Goal: Information Seeking & Learning: Find contact information

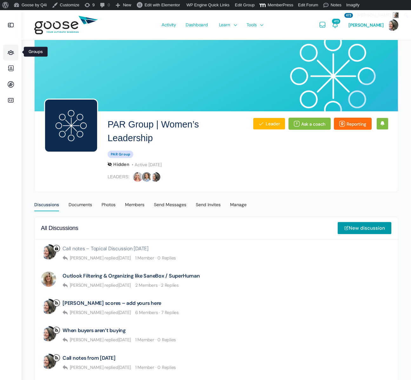
click at [13, 53] on icon at bounding box center [10, 53] width 15 height 8
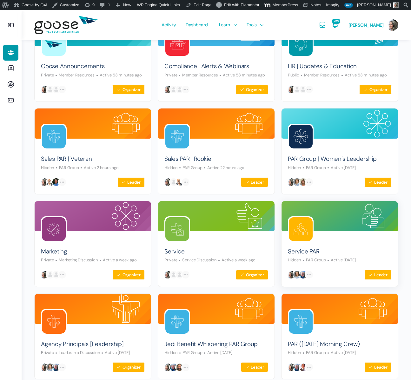
scroll to position [187, 0]
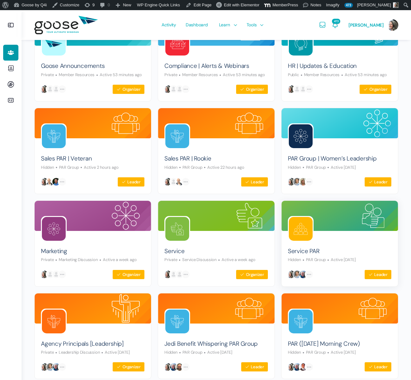
click at [300, 229] on img at bounding box center [301, 229] width 24 height 24
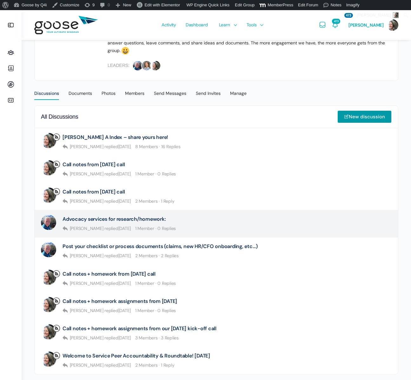
scroll to position [123, 0]
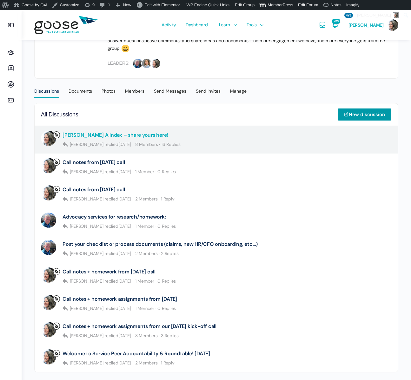
click at [118, 134] on link "[PERSON_NAME] A Index – share yours here!" at bounding box center [115, 135] width 106 height 6
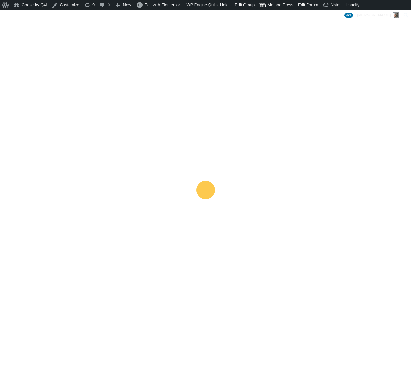
scroll to position [140, 0]
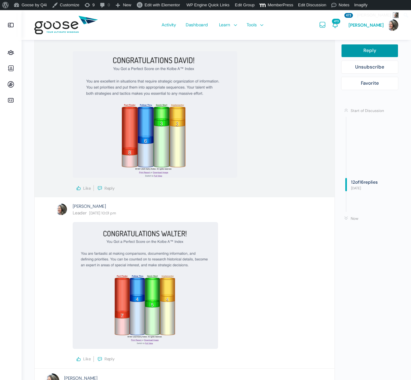
scroll to position [2215, 0]
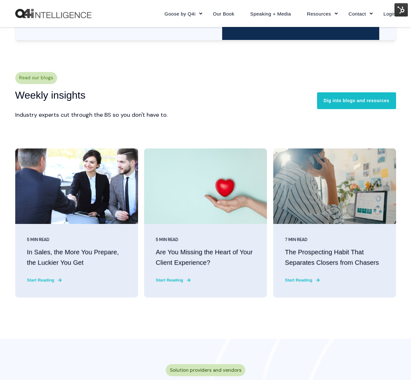
scroll to position [1478, 0]
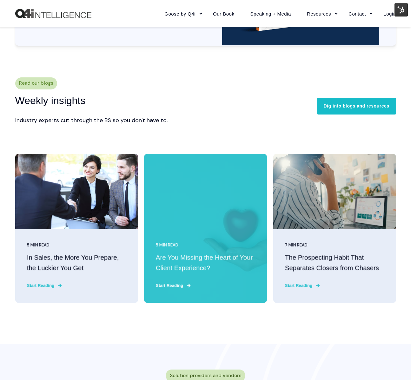
click at [212, 261] on "Are You Missing the Heart of Your Client Experience?" at bounding box center [205, 263] width 99 height 21
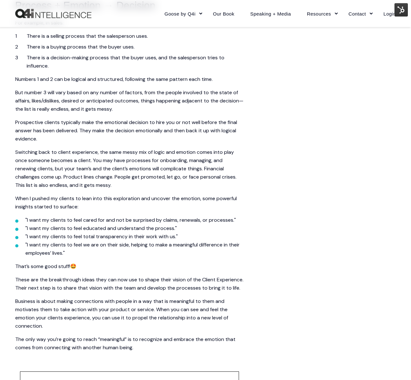
scroll to position [742, 0]
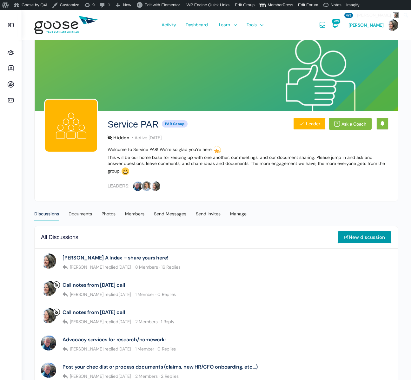
scroll to position [140, 0]
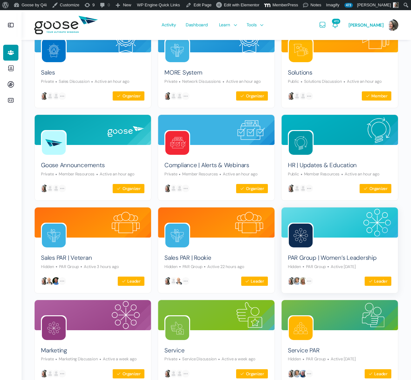
scroll to position [89, 0]
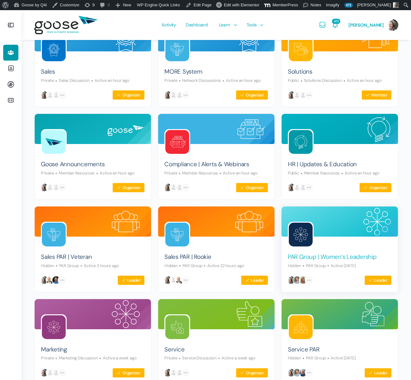
click at [310, 256] on link "PAR Group | Women’s Leadership" at bounding box center [332, 257] width 89 height 9
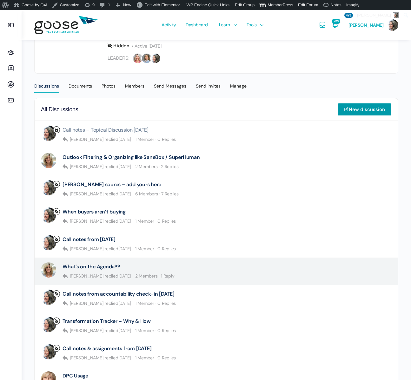
scroll to position [120, 0]
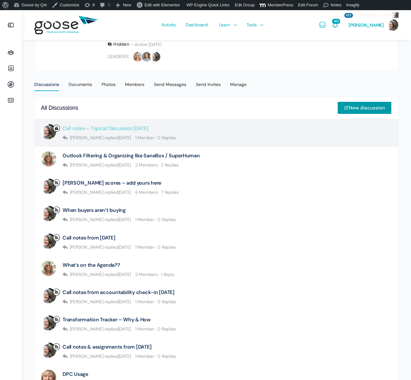
click at [118, 128] on link "Call notes – Topical Discussion [DATE]" at bounding box center [105, 128] width 86 height 6
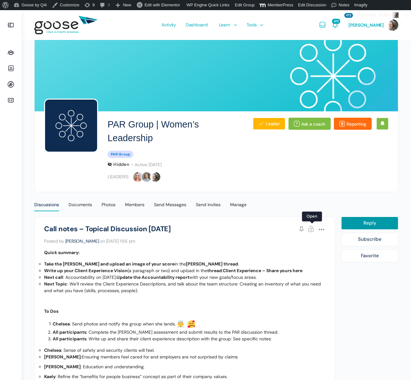
click at [311, 230] on link "Open" at bounding box center [311, 229] width 9 height 9
click at [311, 231] on link "Open" at bounding box center [311, 229] width 9 height 9
click at [302, 229] on link "Unstick" at bounding box center [301, 229] width 9 height 9
click at [48, 205] on div "Discussions" at bounding box center [46, 207] width 25 height 10
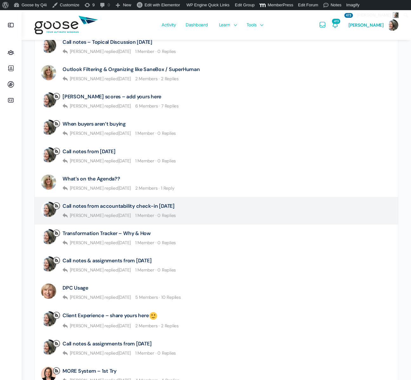
scroll to position [214, 0]
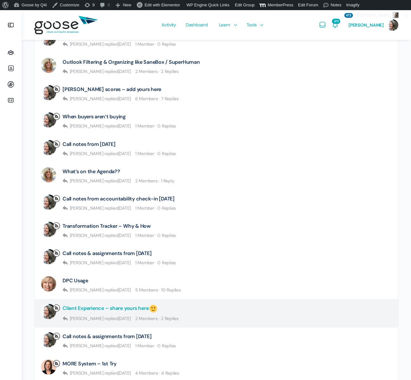
click at [123, 306] on link "Client Experience – share yours here" at bounding box center [109, 309] width 95 height 10
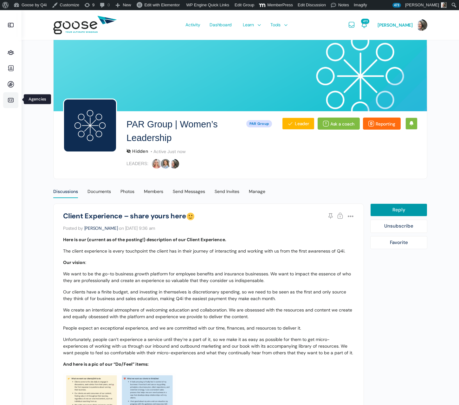
click at [9, 97] on icon at bounding box center [10, 100] width 15 height 8
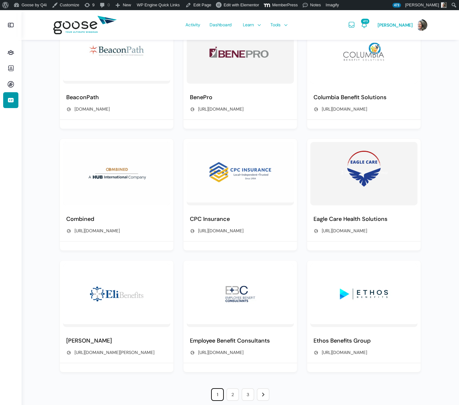
scroll to position [265, 0]
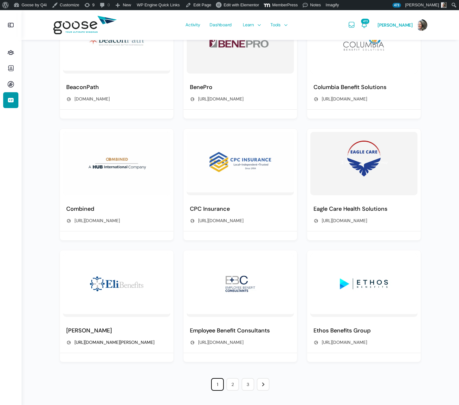
click at [120, 343] on link "https://www.eli-advisors.com/" at bounding box center [115, 343] width 80 height 6
click at [233, 384] on link "2" at bounding box center [232, 384] width 13 height 13
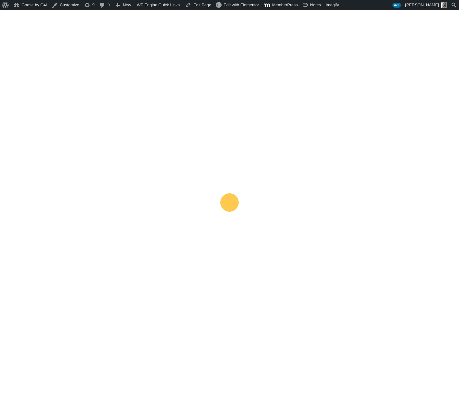
scroll to position [82, 0]
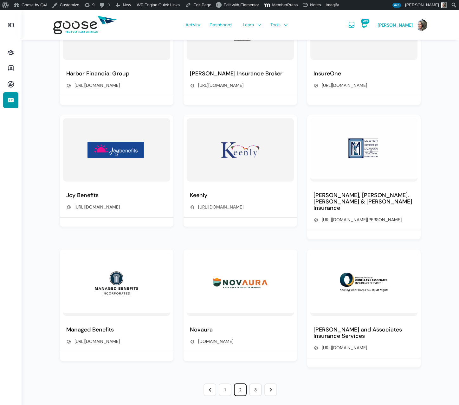
scroll to position [284, 0]
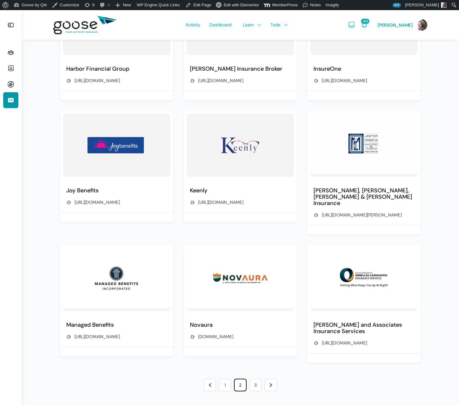
click at [257, 387] on link "3" at bounding box center [255, 385] width 13 height 13
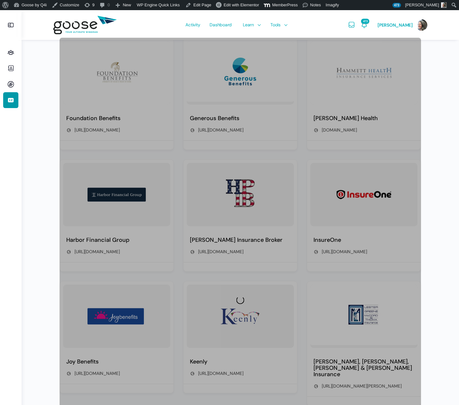
scroll to position [82, 0]
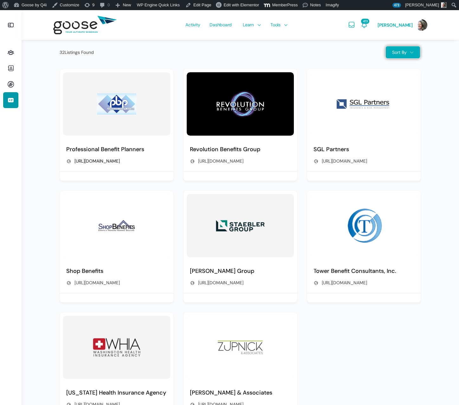
click at [109, 159] on link "[URL][DOMAIN_NAME]" at bounding box center [97, 161] width 45 height 6
